Goal: Check status: Check status

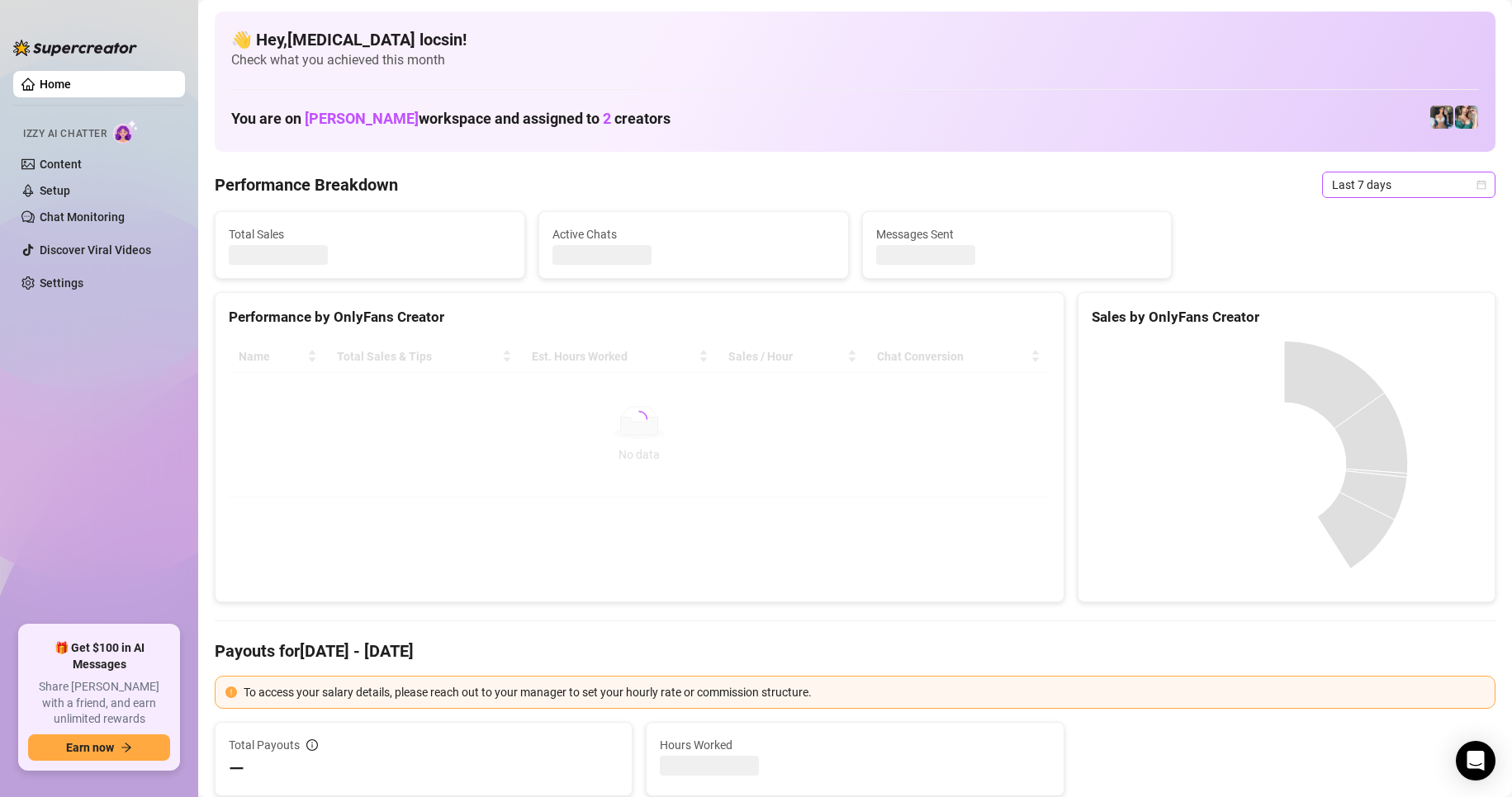
click at [1362, 183] on span "Last 7 days" at bounding box center [1409, 185] width 153 height 24
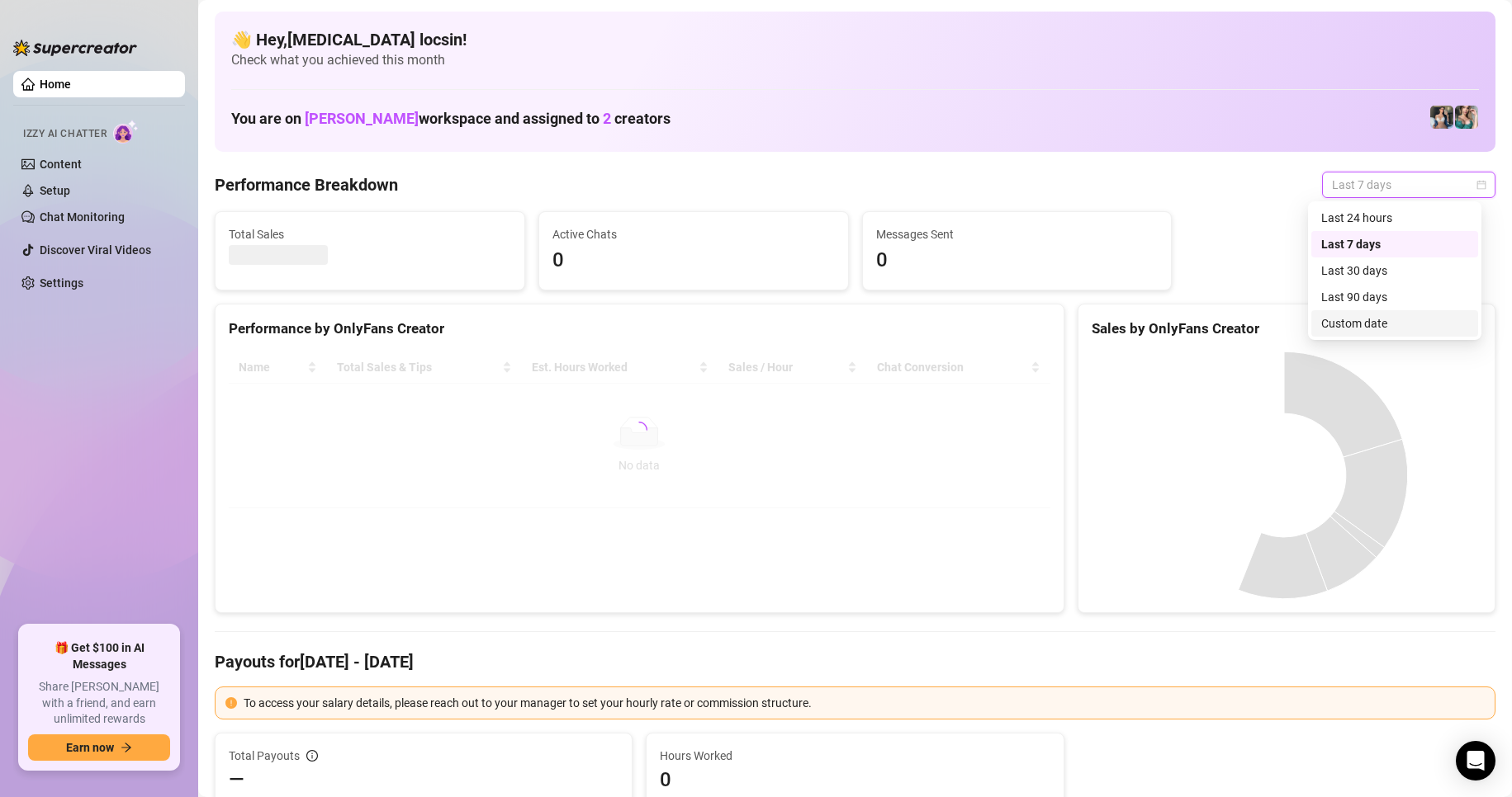
click at [1400, 318] on div "Custom date" at bounding box center [1394, 323] width 147 height 18
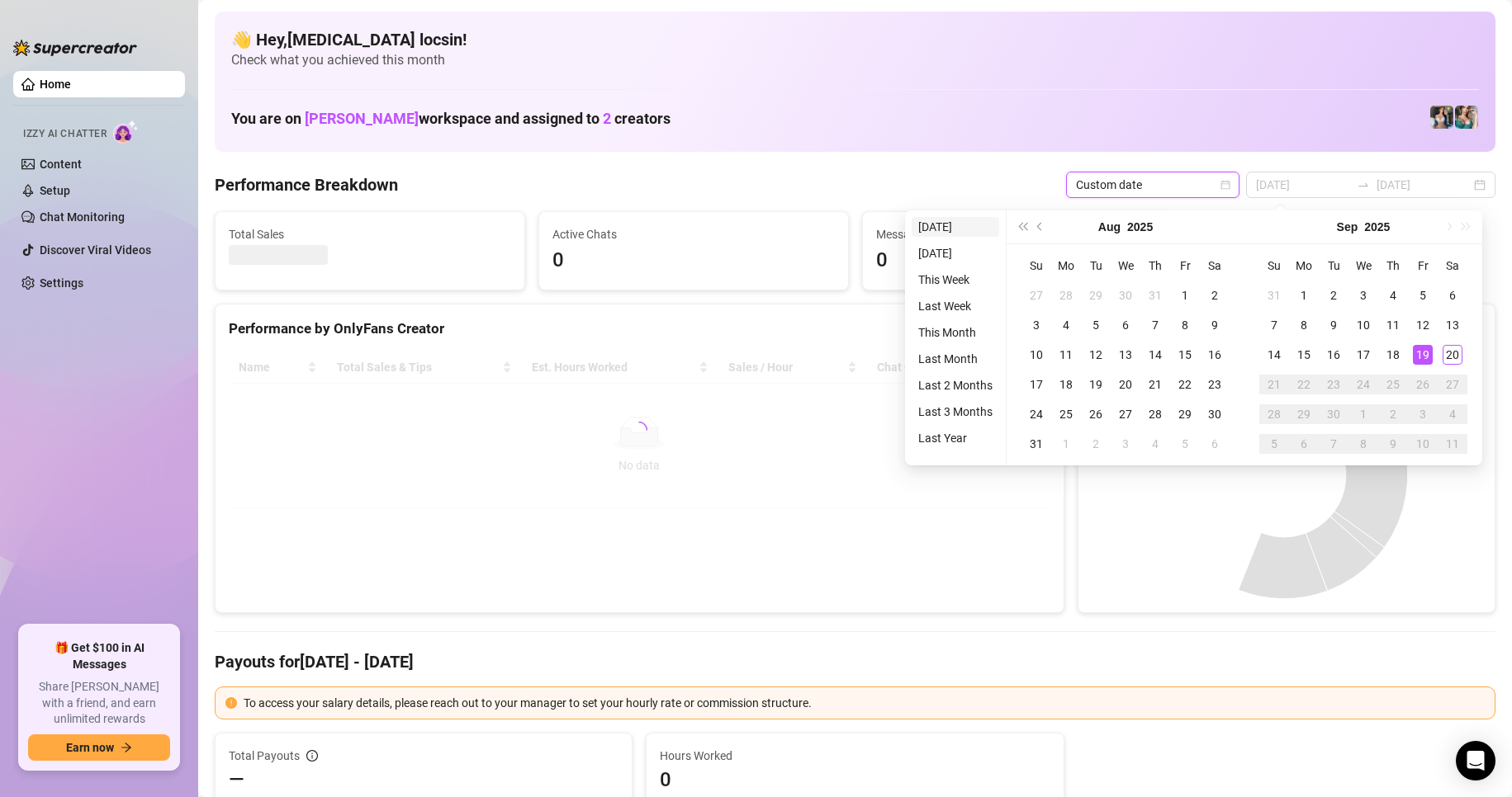
type input "2025-09-19"
type input "2025-09-13"
type input "[DATE]"
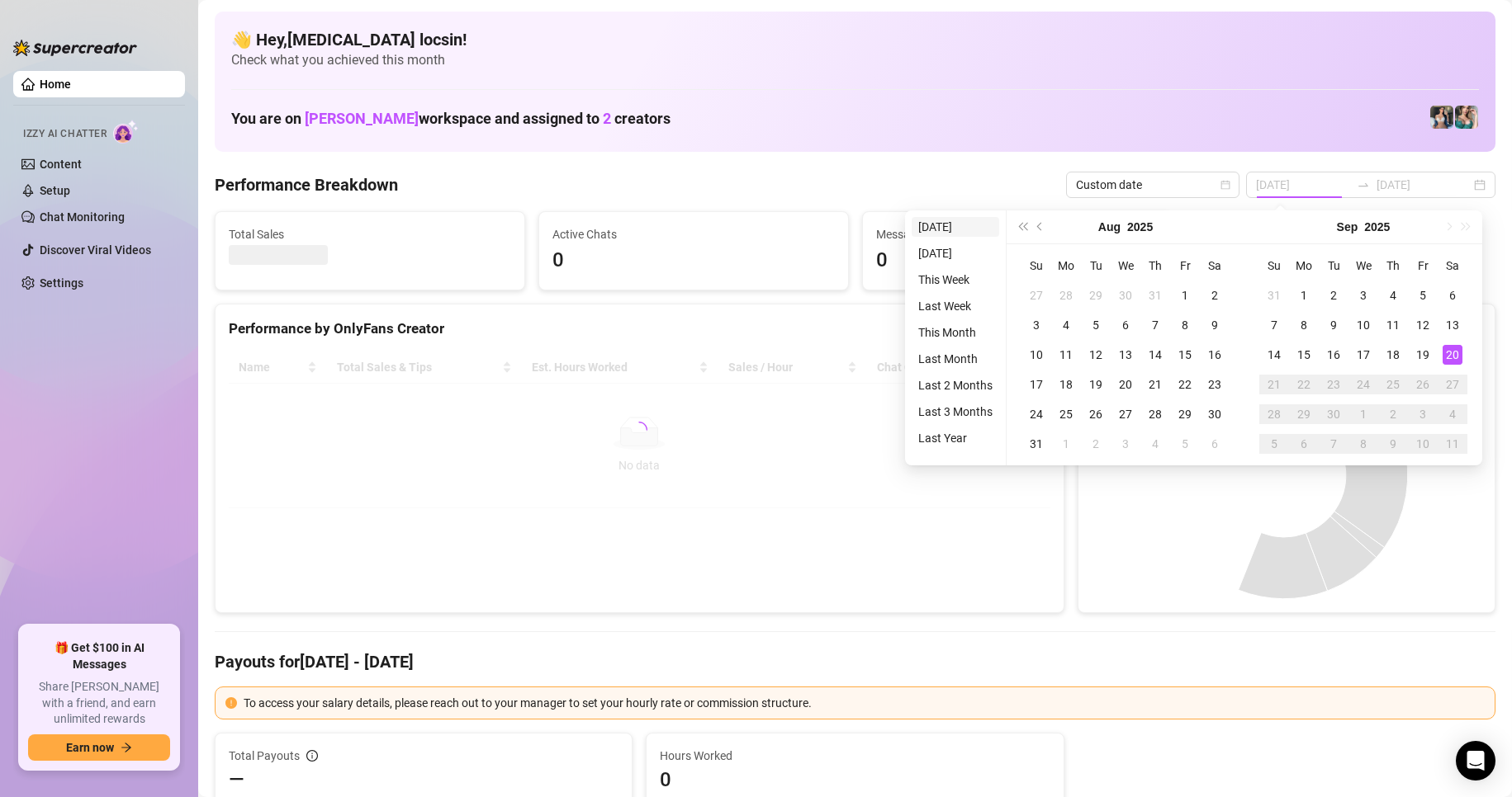
click at [940, 221] on li "[DATE]" at bounding box center [955, 227] width 87 height 20
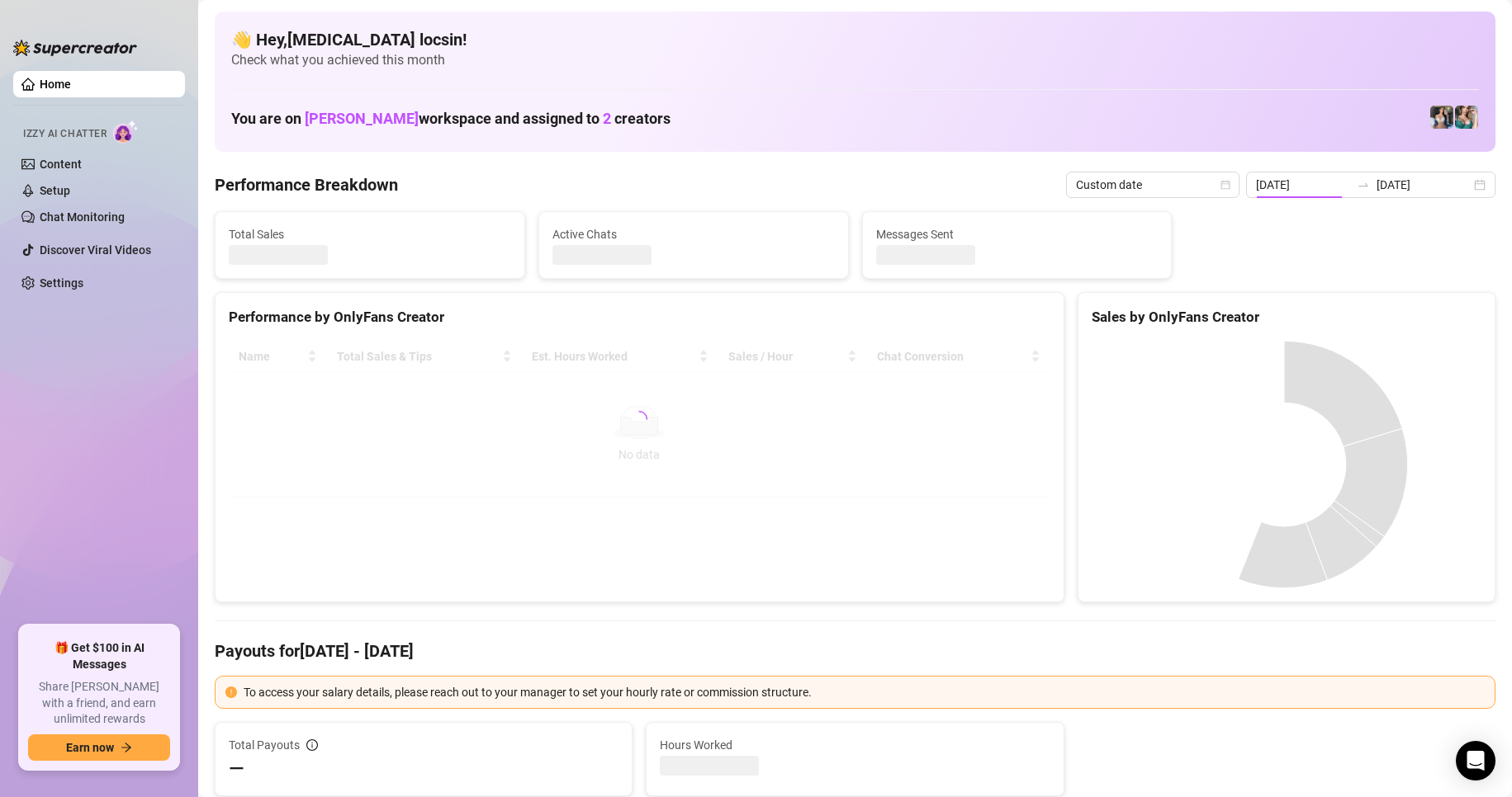
type input "[DATE]"
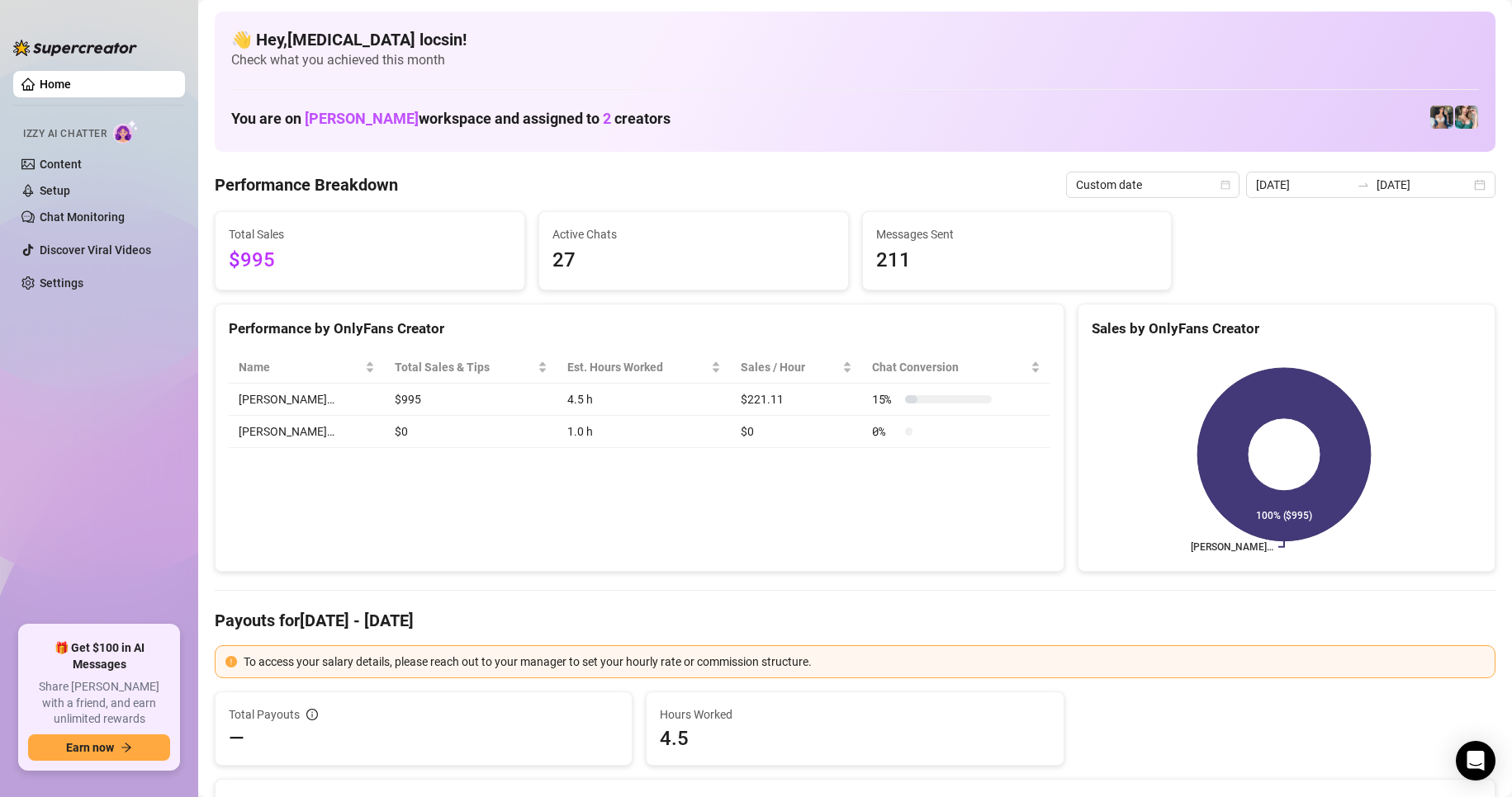
click at [397, 329] on div "Performance by OnlyFans Creator" at bounding box center [639, 329] width 822 height 23
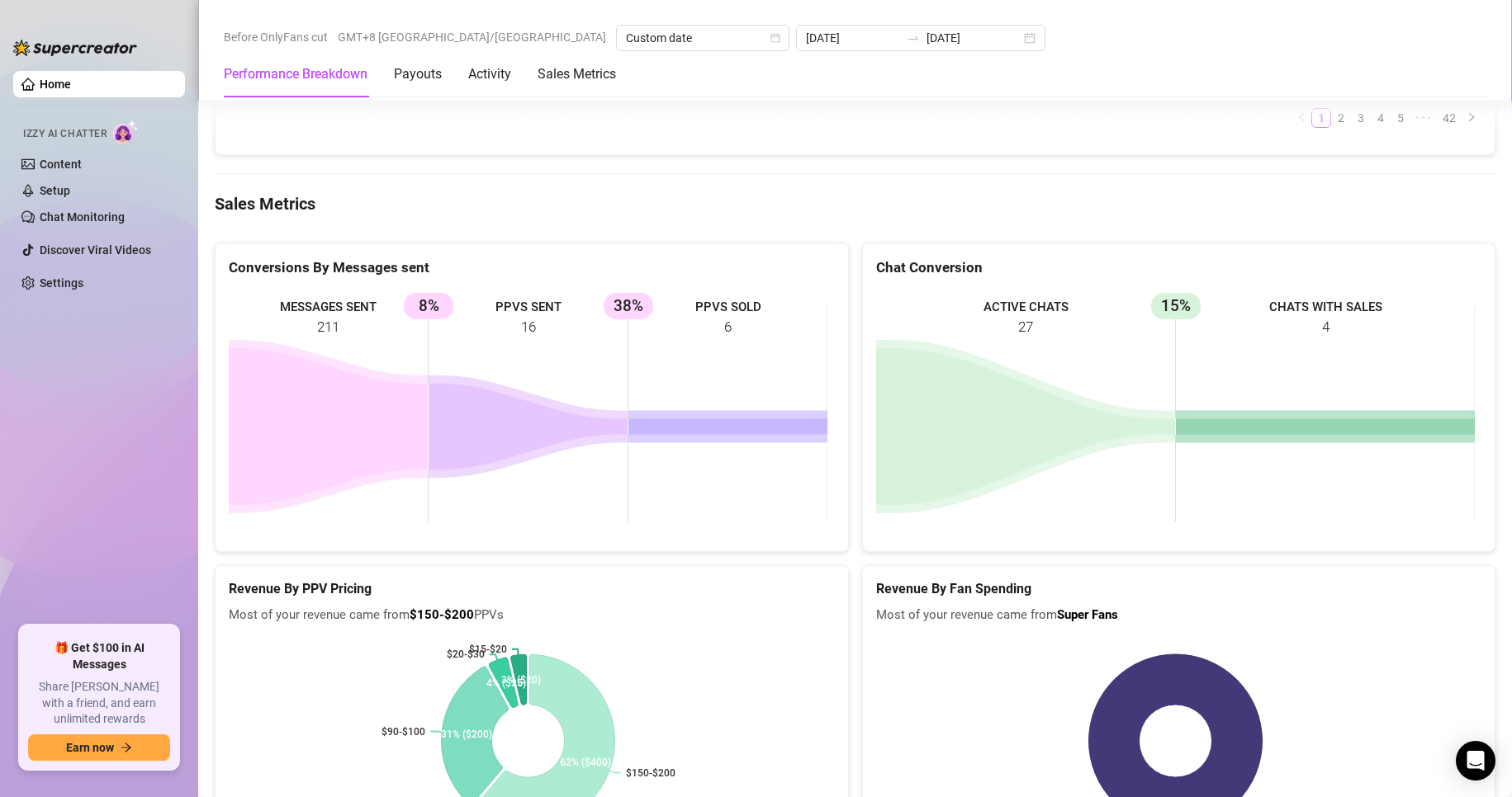
scroll to position [2064, 0]
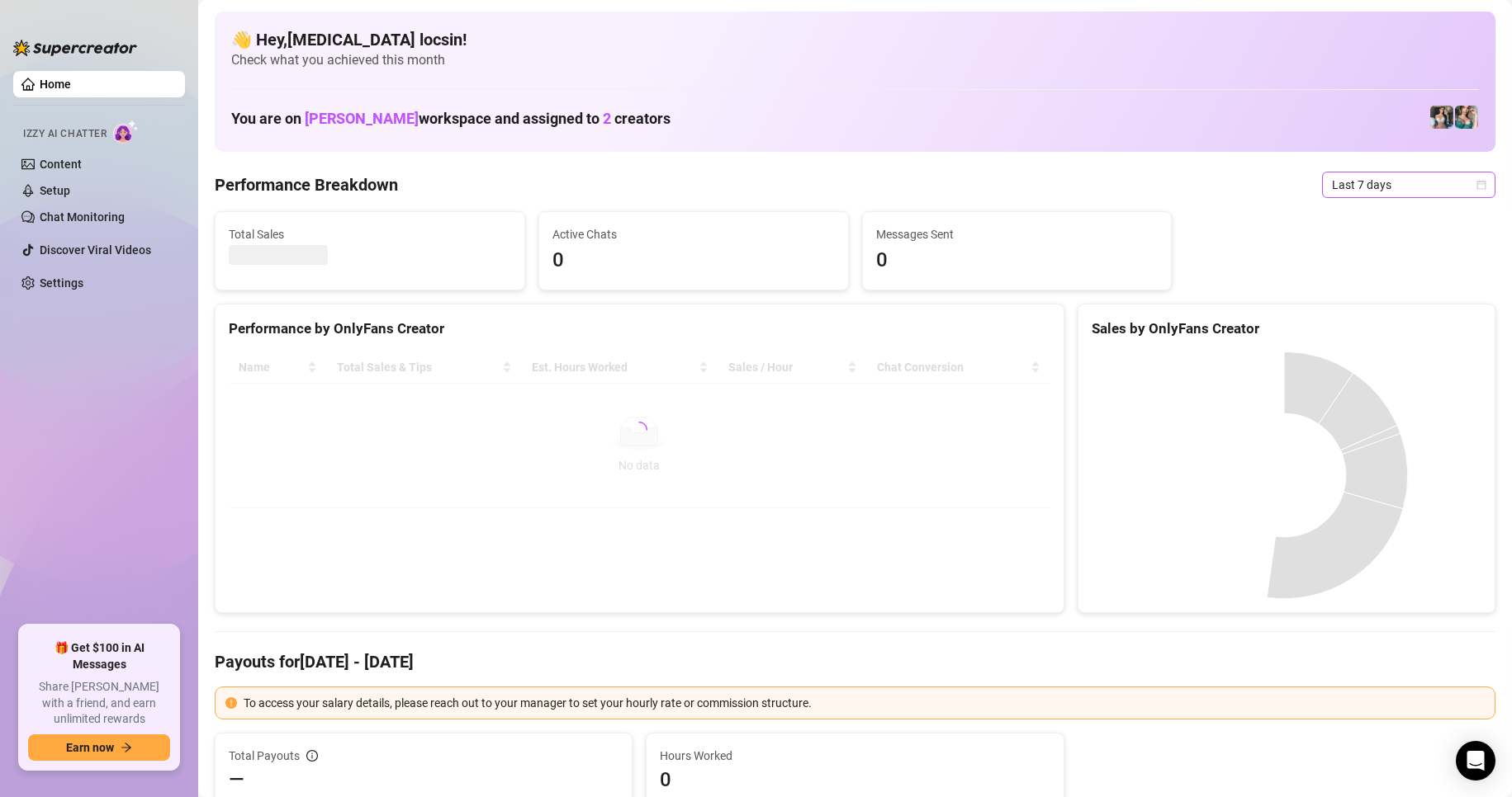
click at [1365, 179] on span "Last 7 days" at bounding box center [1409, 185] width 153 height 24
click at [1361, 326] on div "Custom date" at bounding box center [1394, 323] width 147 height 18
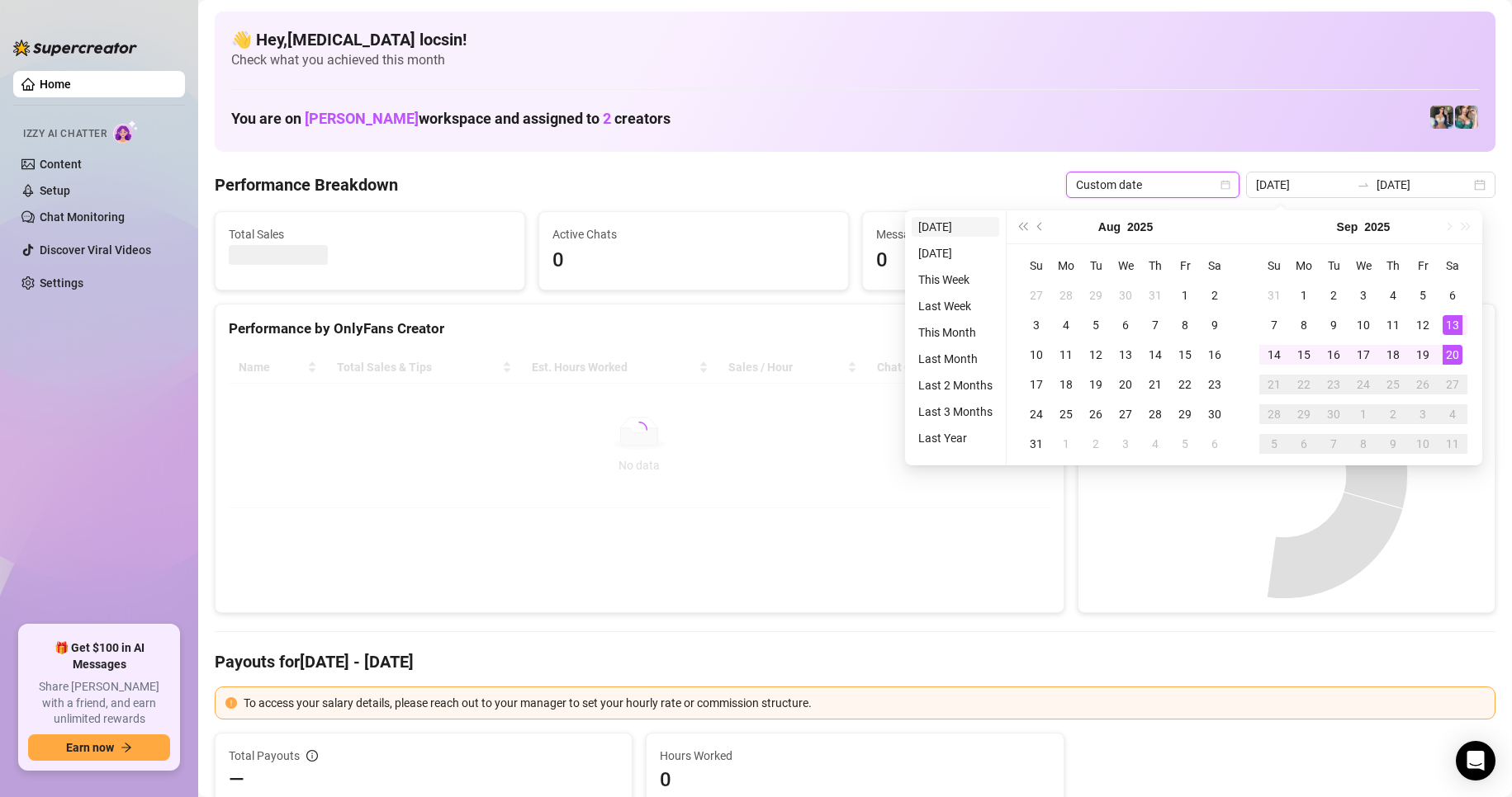
type input "[DATE]"
click at [917, 226] on li "[DATE]" at bounding box center [955, 227] width 87 height 20
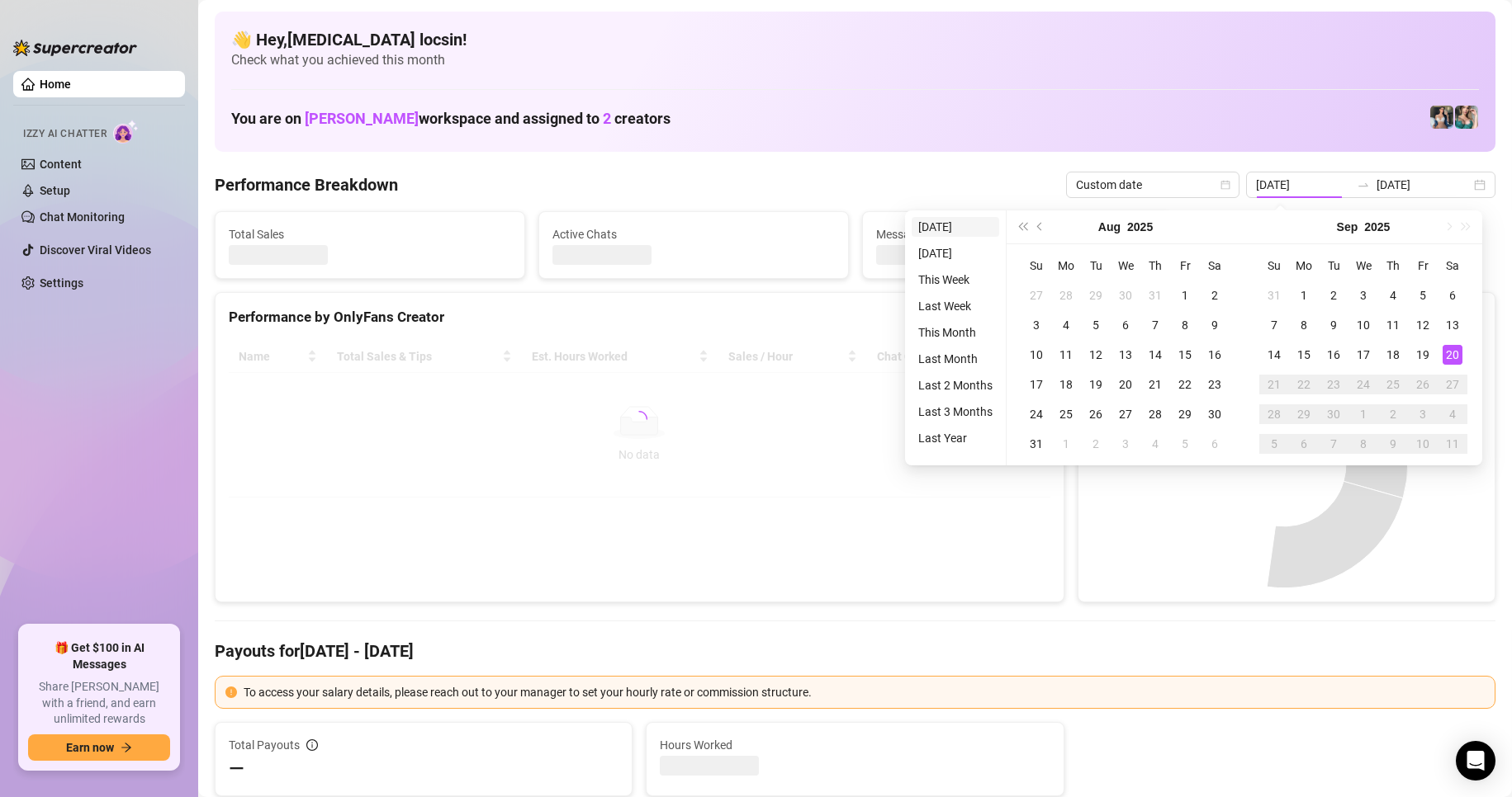
type input "[DATE]"
